Goal: Task Accomplishment & Management: Manage account settings

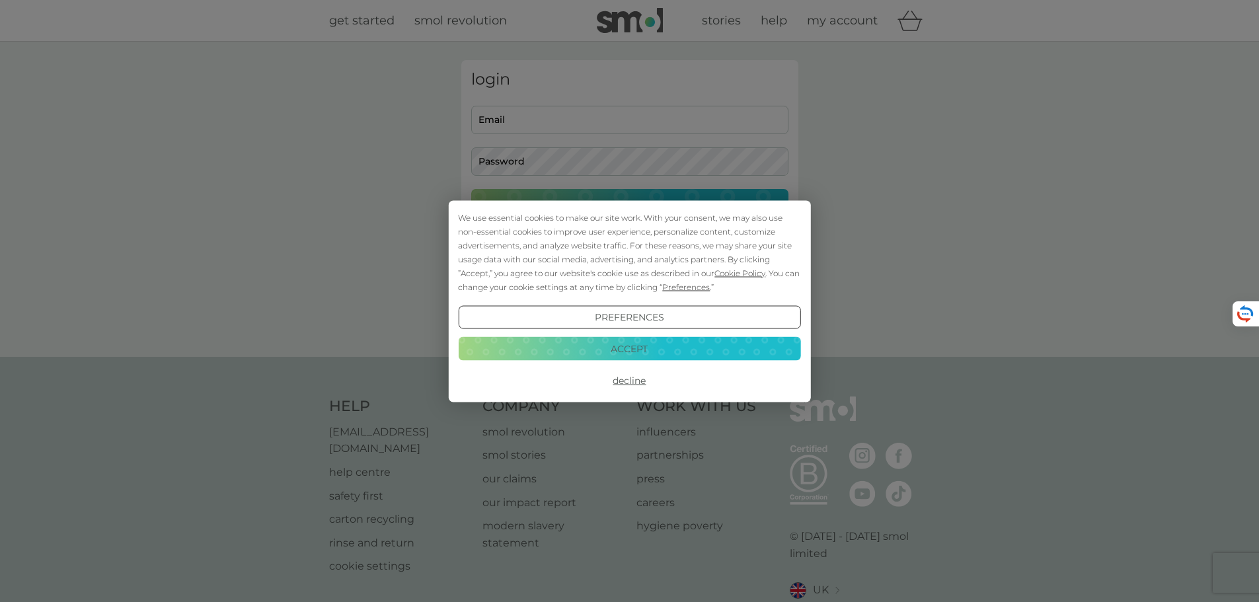
type input "[EMAIL_ADDRESS][DOMAIN_NAME]"
click at [668, 348] on button "Accept" at bounding box center [629, 349] width 342 height 24
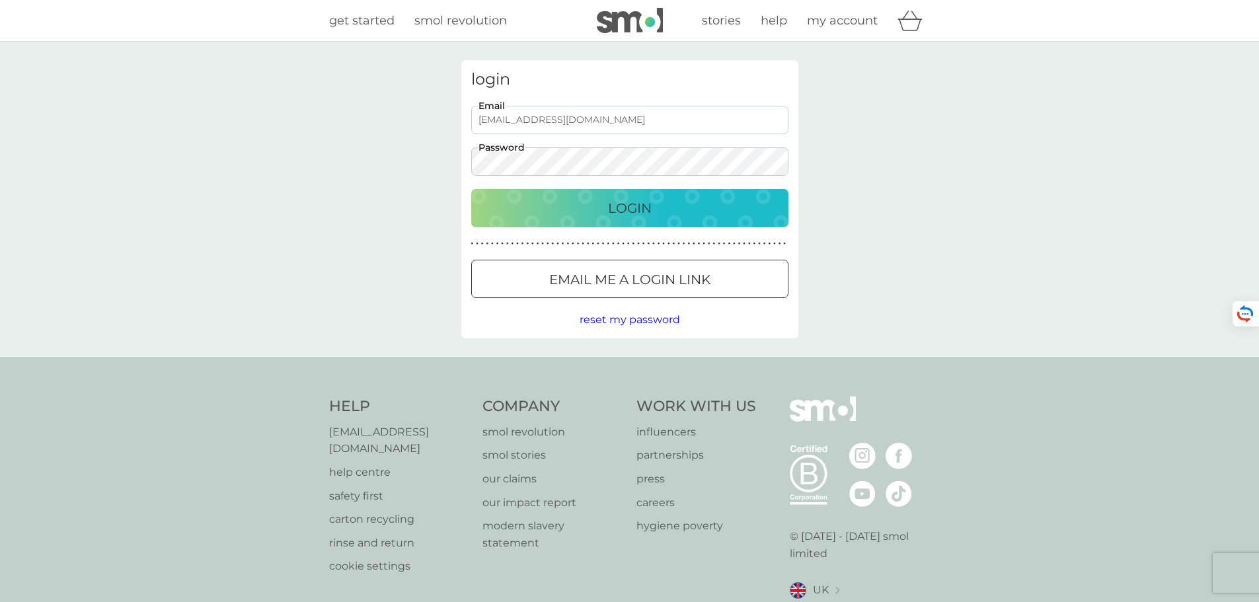
click at [643, 219] on button "Login" at bounding box center [629, 208] width 317 height 38
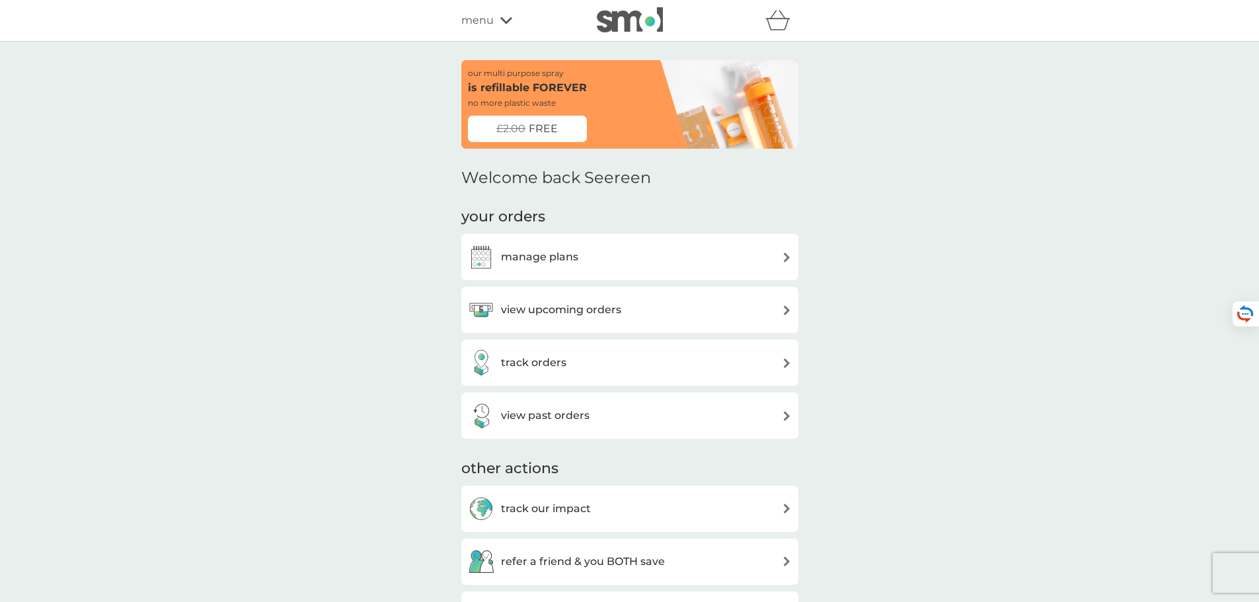
click at [696, 251] on div "manage plans" at bounding box center [630, 257] width 324 height 26
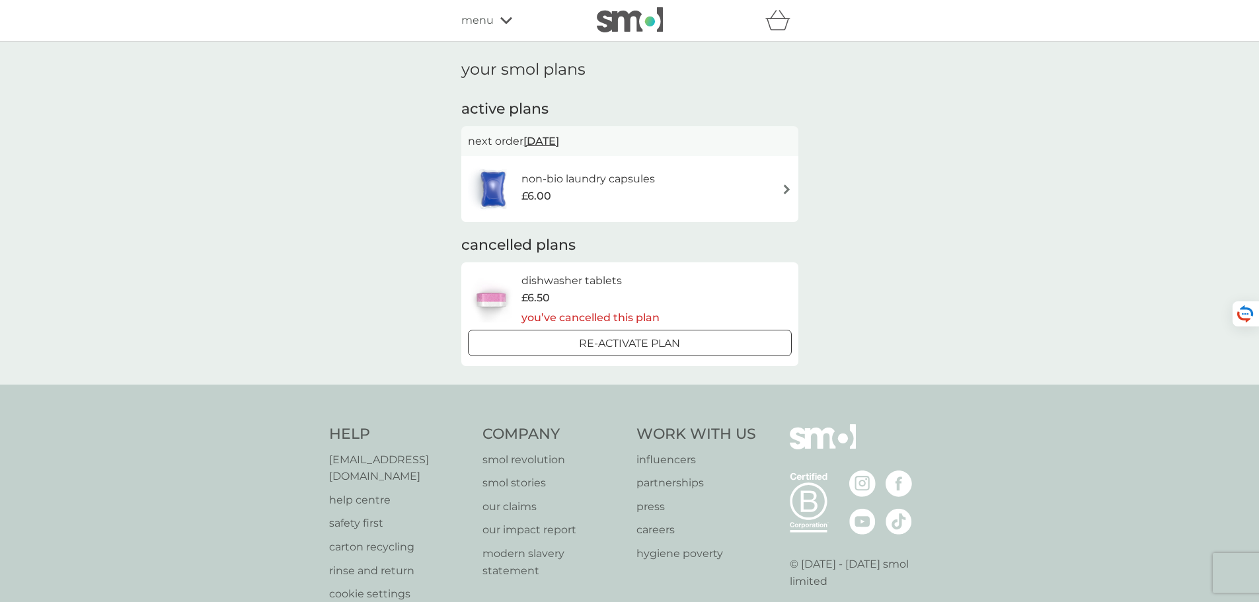
click at [656, 196] on div "non-bio laundry capsules £6.00" at bounding box center [594, 188] width 147 height 37
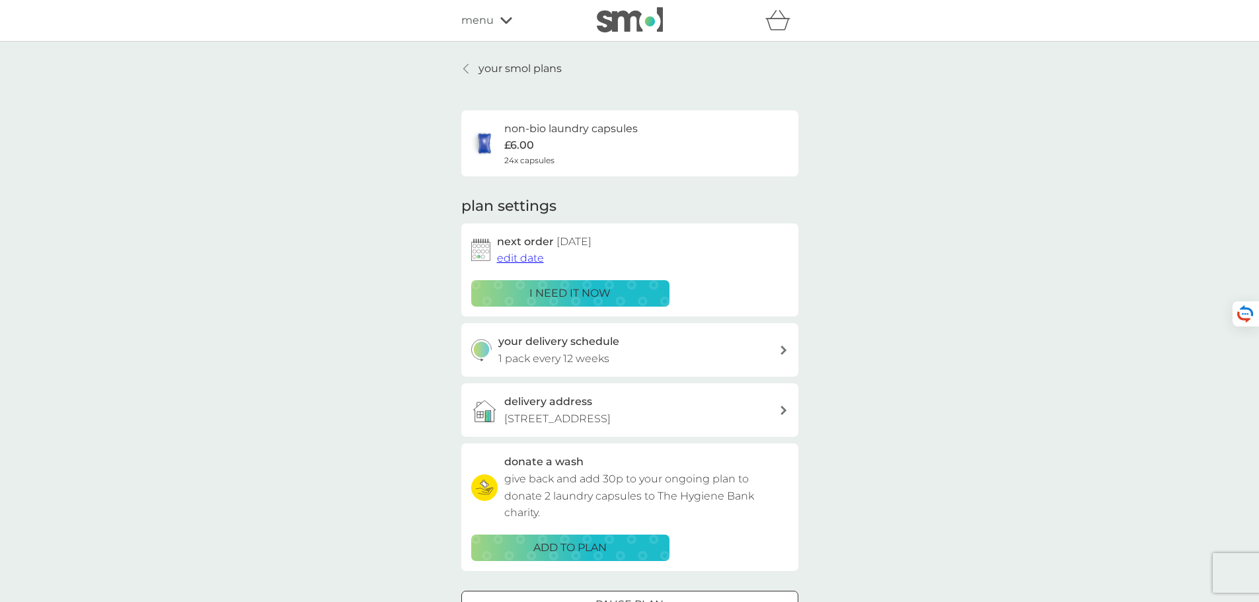
scroll to position [367, 0]
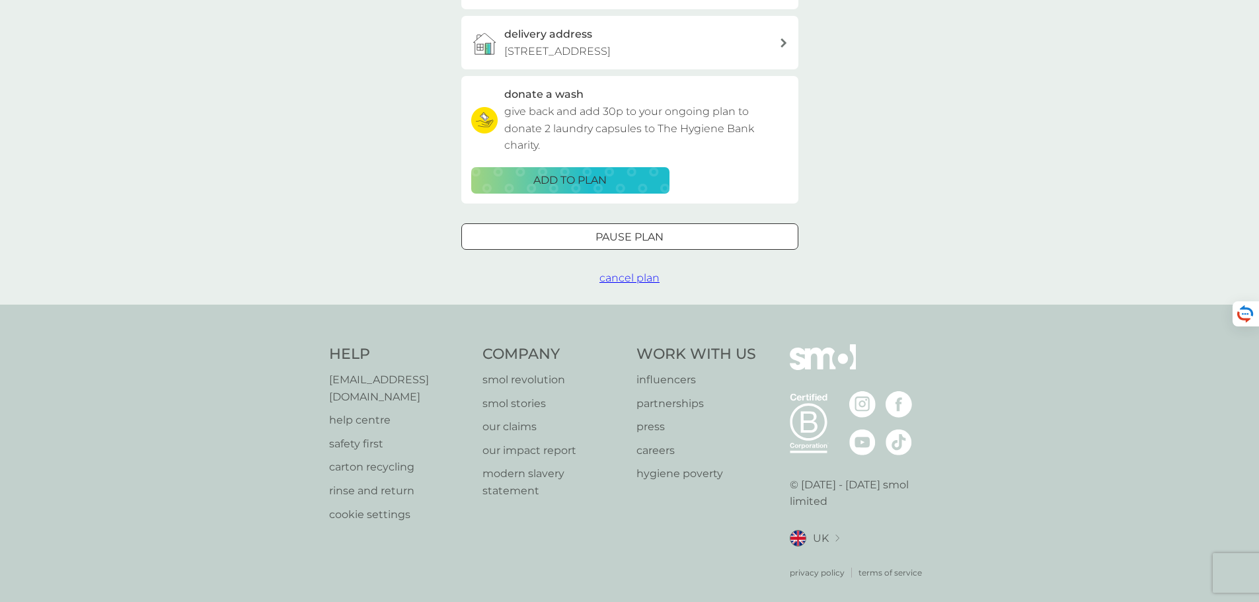
click at [640, 278] on span "cancel plan" at bounding box center [629, 278] width 60 height 13
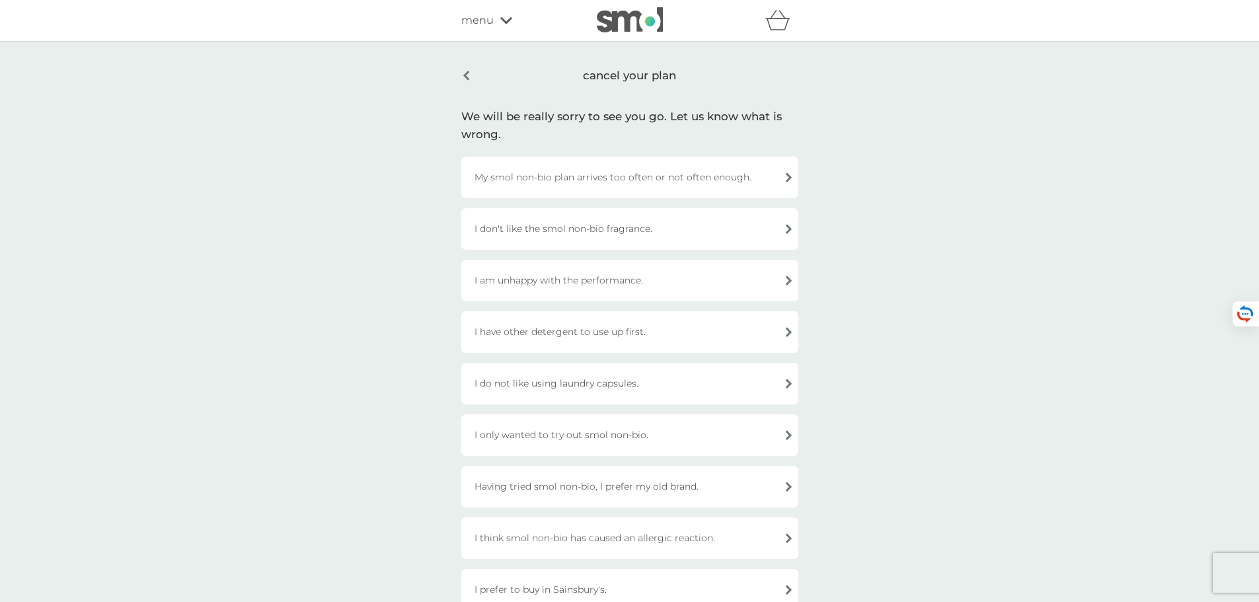
click at [733, 440] on div "I only wanted to try out smol non-bio." at bounding box center [629, 435] width 337 height 42
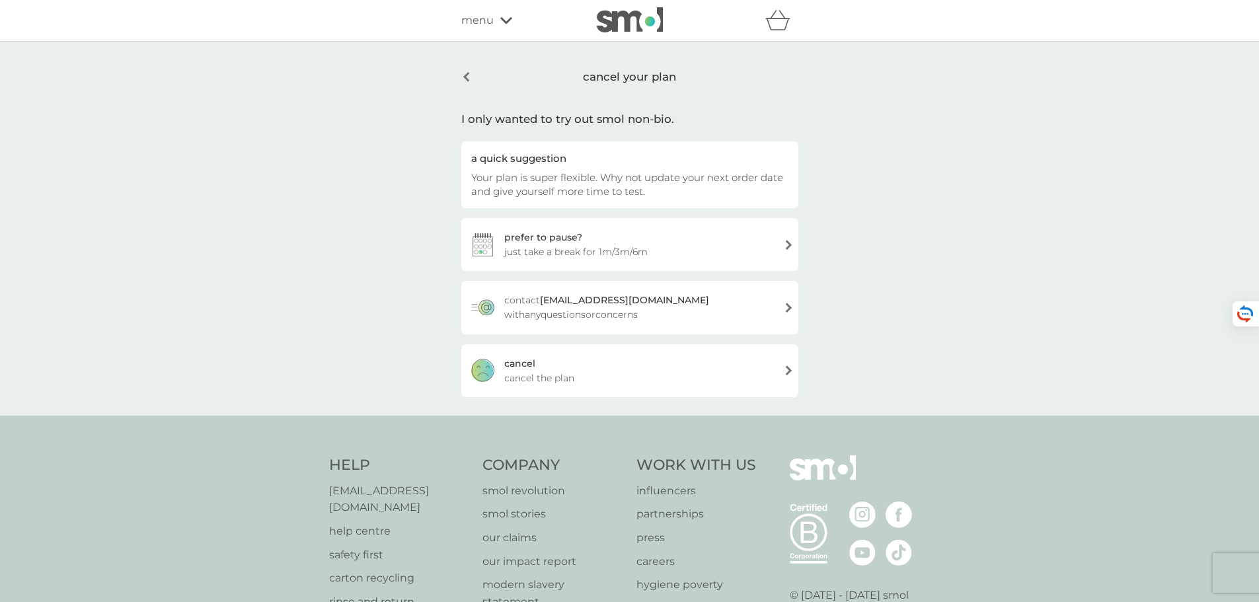
click at [701, 369] on div "cancel cancel the plan" at bounding box center [629, 370] width 337 height 53
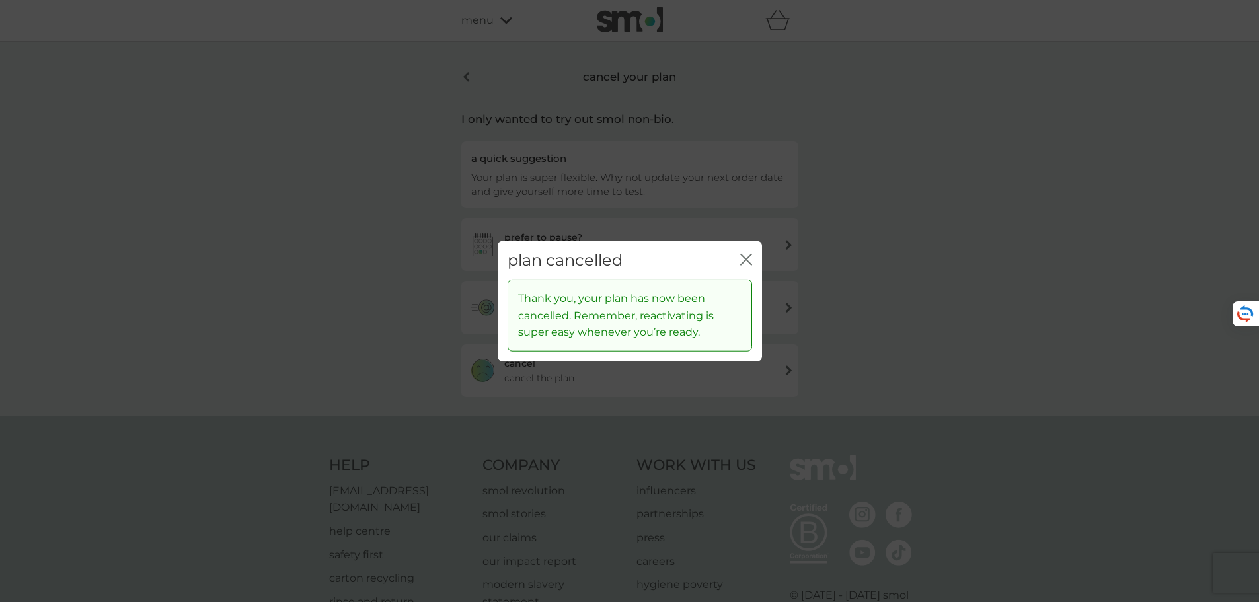
click at [744, 259] on icon "close" at bounding box center [746, 259] width 12 height 12
